Goal: Information Seeking & Learning: Find specific fact

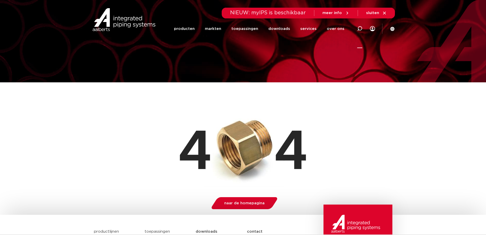
click at [358, 28] on icon at bounding box center [359, 28] width 5 height 5
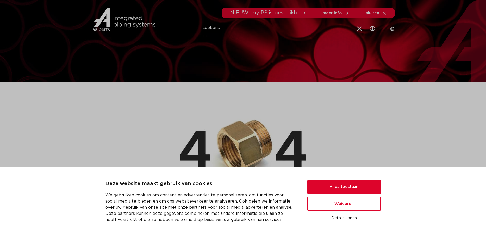
click at [293, 29] on input "Zoeken" at bounding box center [283, 28] width 161 height 10
paste input "4800433"
type input "4800433"
click button "Zoeken" at bounding box center [0, 0] width 0 height 0
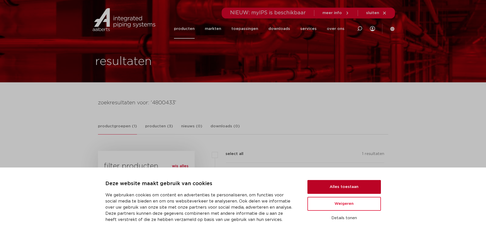
click at [335, 184] on button "Alles toestaan" at bounding box center [345, 187] width 74 height 14
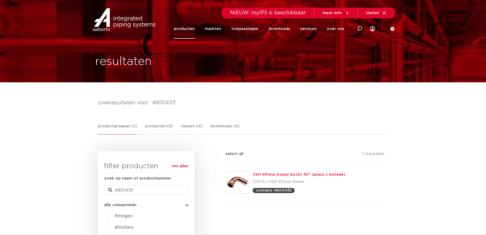
click at [294, 174] on link "VSH XPress Koper bocht 90° (press x insteek)" at bounding box center [299, 174] width 93 height 4
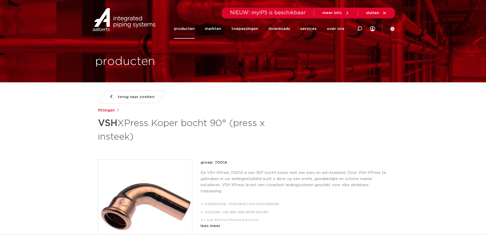
click at [377, 11] on span "sluiten" at bounding box center [372, 13] width 13 height 4
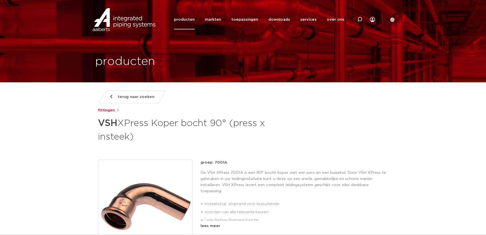
click at [393, 19] on icon at bounding box center [393, 19] width 4 height 4
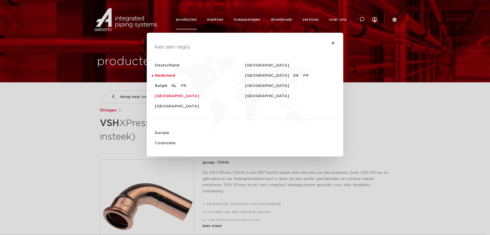
click at [165, 95] on link "United Kingdom" at bounding box center [200, 96] width 90 height 10
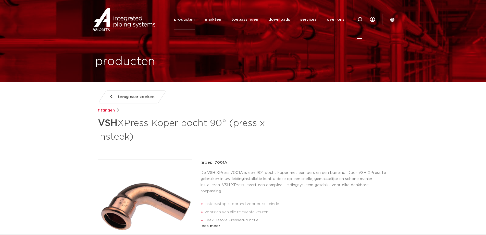
click at [360, 19] on icon at bounding box center [359, 19] width 5 height 5
type input "4800312"
click button "Zoeken" at bounding box center [0, 0] width 0 height 0
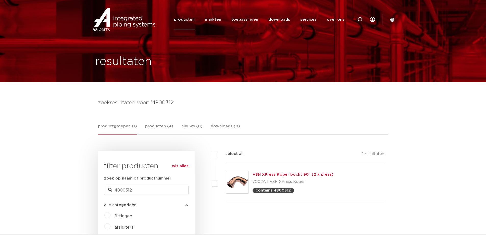
click at [242, 181] on img at bounding box center [237, 182] width 22 height 22
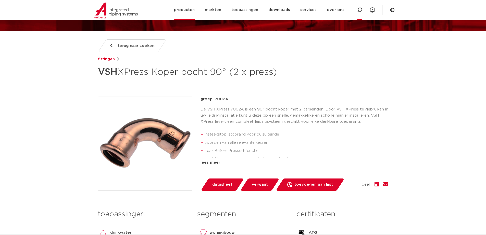
click at [360, 10] on icon at bounding box center [359, 9] width 5 height 5
paste input "4800433"
type input "4800433"
click button "Zoeken" at bounding box center [0, 0] width 0 height 0
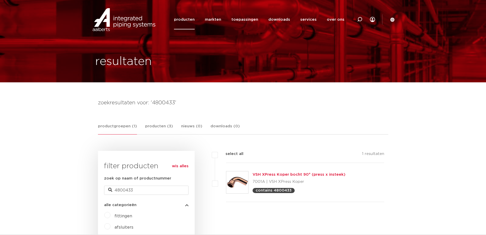
click at [272, 174] on link "VSH XPress Koper bocht 90° (press x insteek)" at bounding box center [299, 174] width 93 height 4
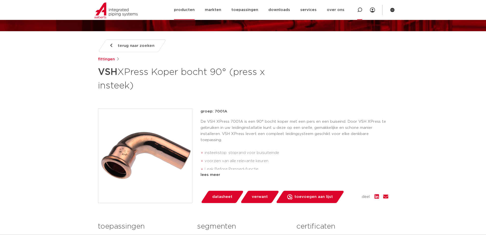
click at [360, 9] on icon at bounding box center [359, 9] width 5 height 5
click at [305, 7] on input "Zoeken" at bounding box center [283, 9] width 161 height 10
type input "4800433"
click button "Zoeken" at bounding box center [0, 0] width 0 height 0
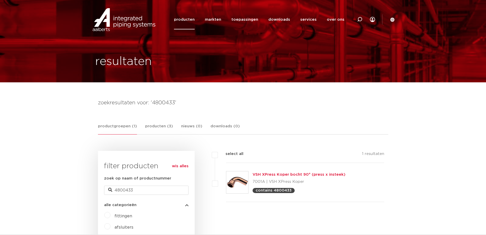
click at [284, 174] on link "VSH XPress Koper bocht 90° (press x insteek)" at bounding box center [299, 174] width 93 height 4
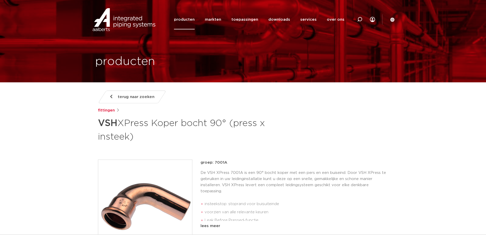
click at [359, 19] on icon at bounding box center [359, 19] width 5 height 5
type input "4800312"
click button "Zoeken" at bounding box center [0, 0] width 0 height 0
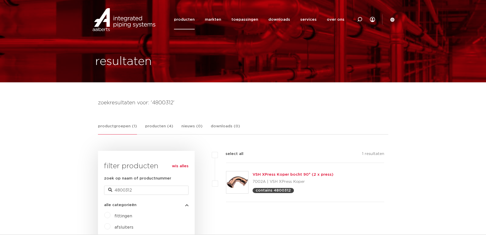
click at [287, 174] on link "VSH XPress Koper bocht 90° (2 x press)" at bounding box center [293, 174] width 81 height 4
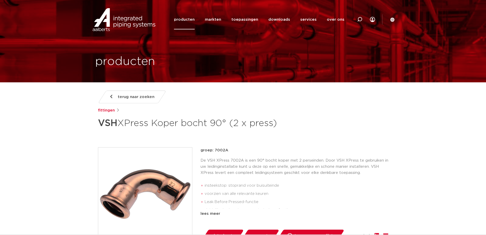
click at [359, 20] on icon at bounding box center [359, 19] width 5 height 5
type input "4800235"
click button "Zoeken" at bounding box center [0, 0] width 0 height 0
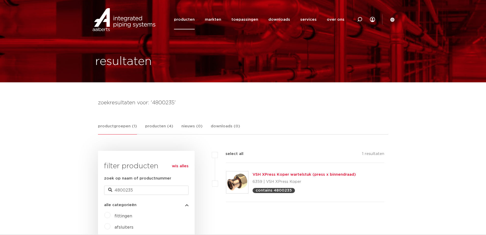
click at [237, 185] on img at bounding box center [237, 182] width 22 height 22
